Goal: Find specific fact: Find contact information

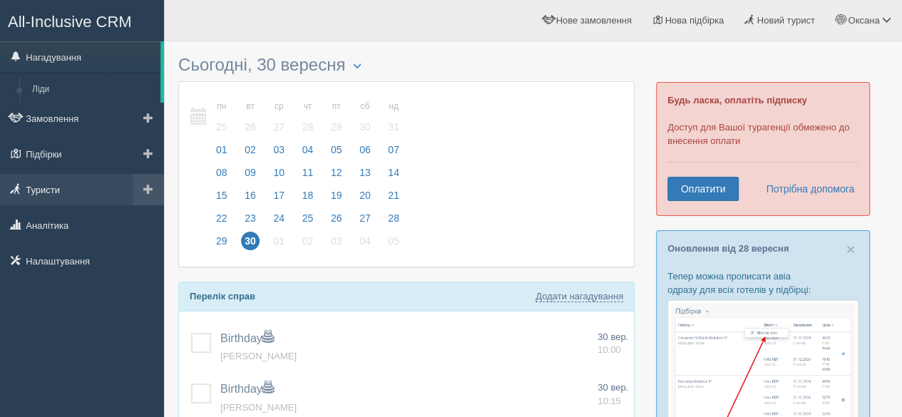
click at [30, 196] on link "Туристи" at bounding box center [82, 189] width 164 height 31
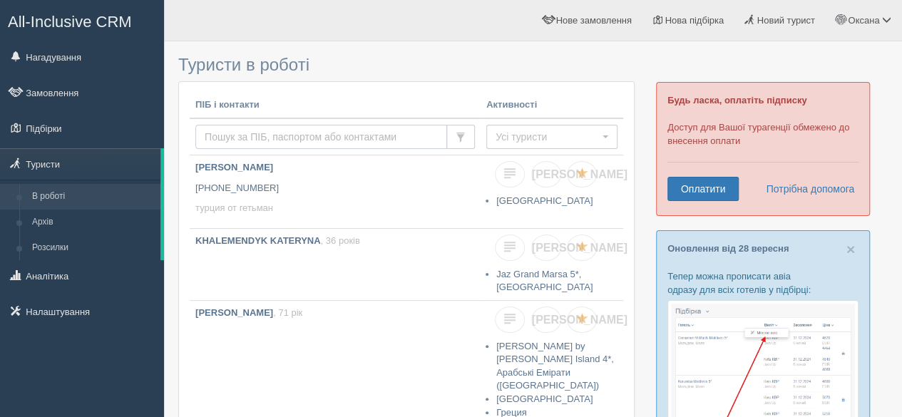
click at [220, 129] on input "text" at bounding box center [321, 137] width 252 height 24
type input "[PERSON_NAME]"
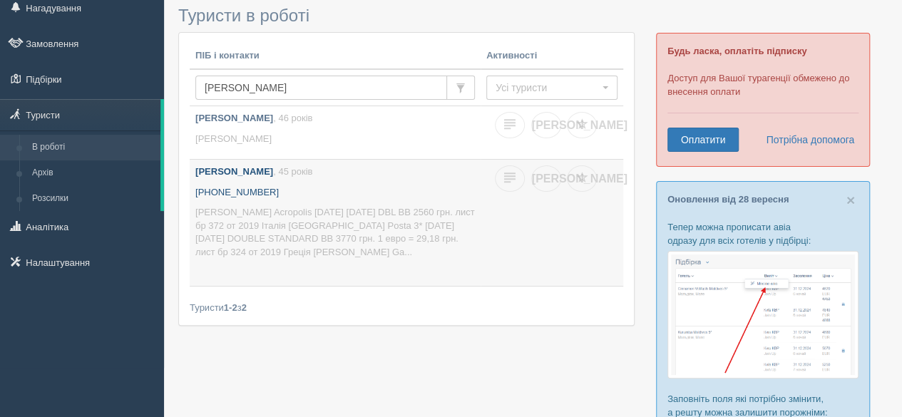
scroll to position [71, 0]
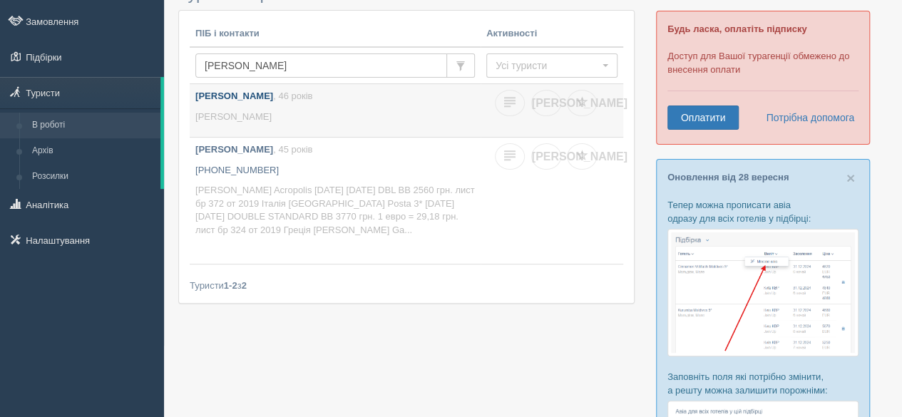
click at [225, 108] on link "[PERSON_NAME] , 46 років [PERSON_NAME]" at bounding box center [335, 110] width 291 height 53
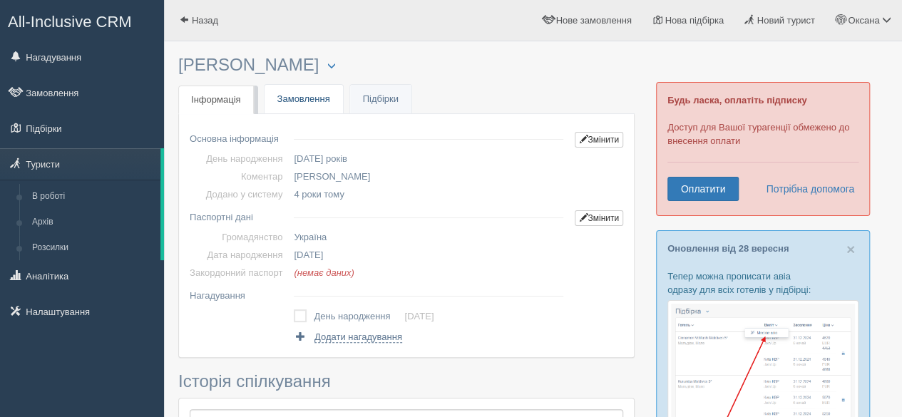
click at [297, 101] on link "Замовлення" at bounding box center [304, 99] width 78 height 29
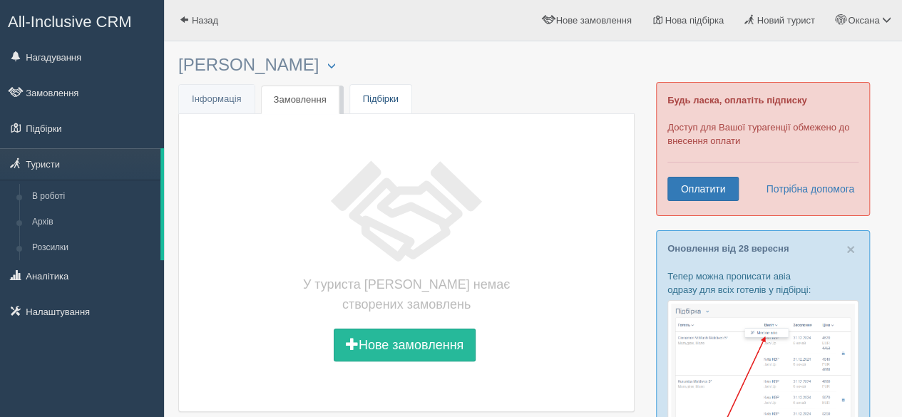
click at [369, 98] on link "Підбірки" at bounding box center [380, 99] width 61 height 29
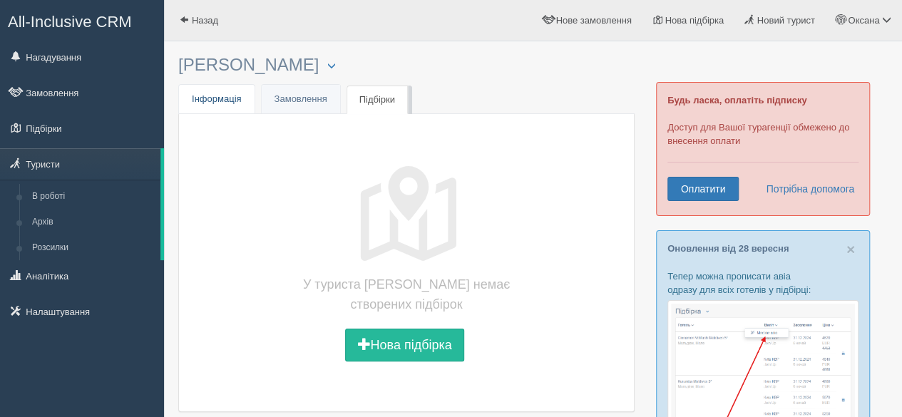
click at [207, 105] on link "Інфо Інформація" at bounding box center [217, 99] width 76 height 29
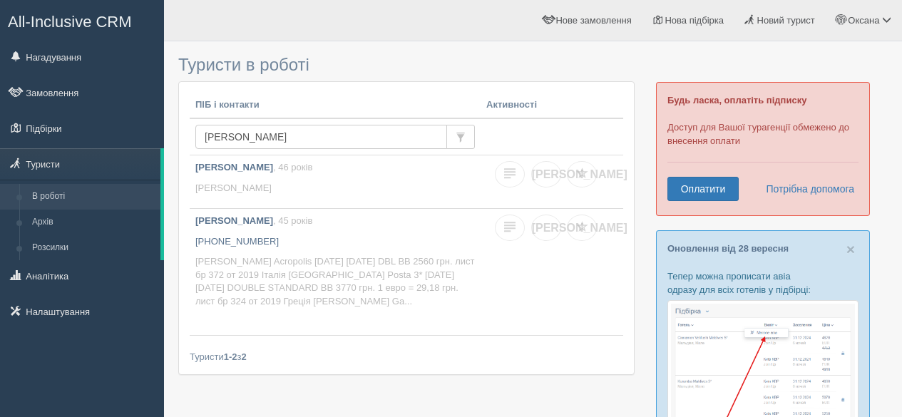
scroll to position [71, 0]
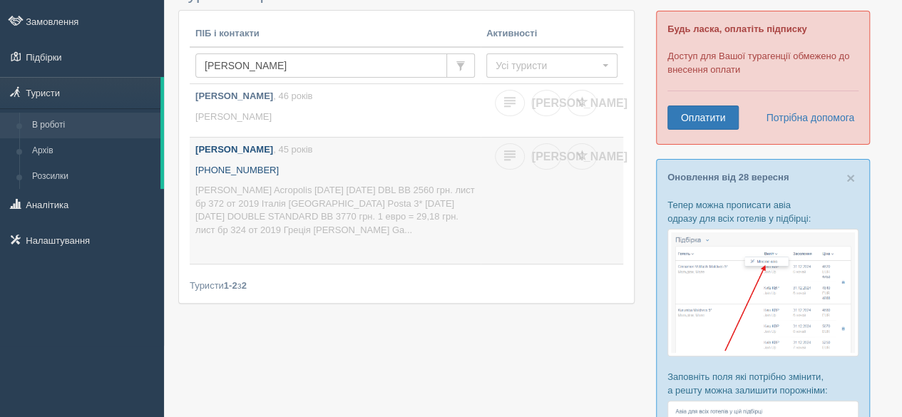
click at [248, 197] on p "[PERSON_NAME] Acropolis [DATE] [DATE] DBL BB 2560 грн. лист бр 372 от 2019 Італ…" at bounding box center [334, 210] width 279 height 53
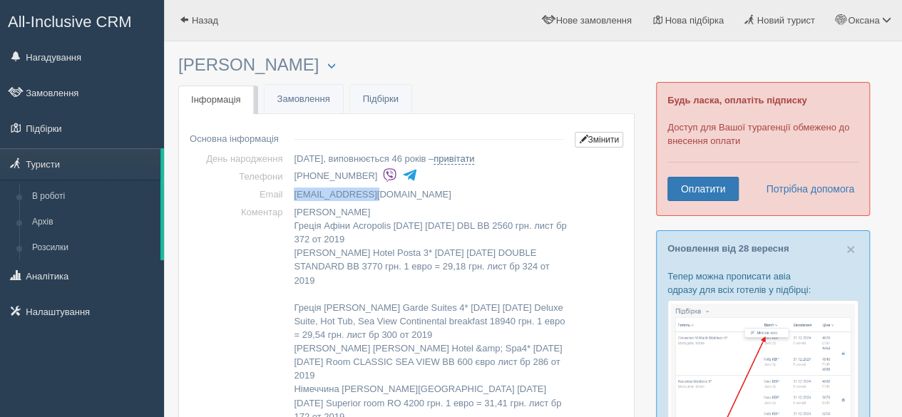
drag, startPoint x: 371, startPoint y: 193, endPoint x: 294, endPoint y: 189, distance: 77.1
click at [294, 189] on td "[EMAIL_ADDRESS][DOMAIN_NAME]" at bounding box center [428, 194] width 281 height 18
copy td "nick_art@ukr.net"
